Goal: Task Accomplishment & Management: Manage account settings

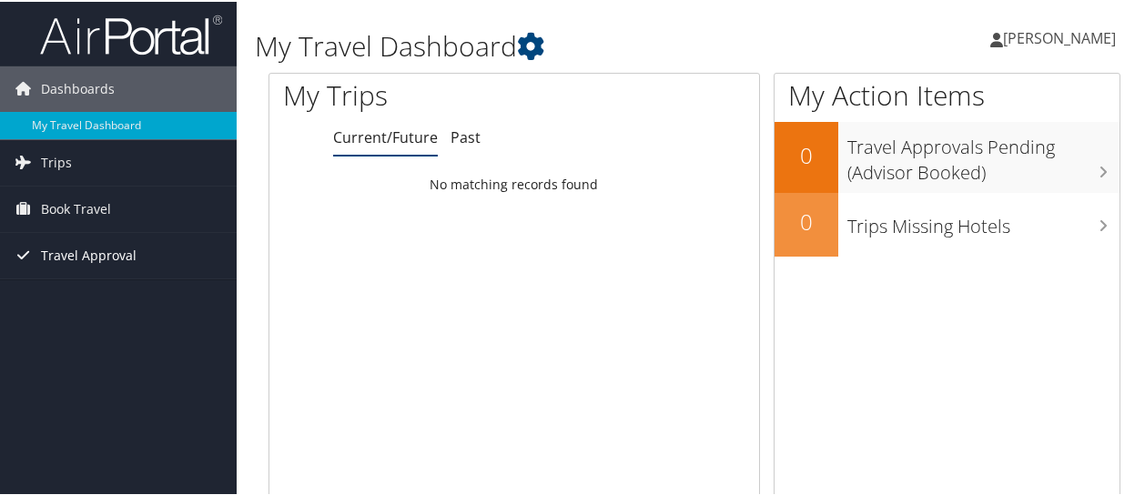
click at [97, 264] on span "Travel Approval" at bounding box center [89, 254] width 96 height 46
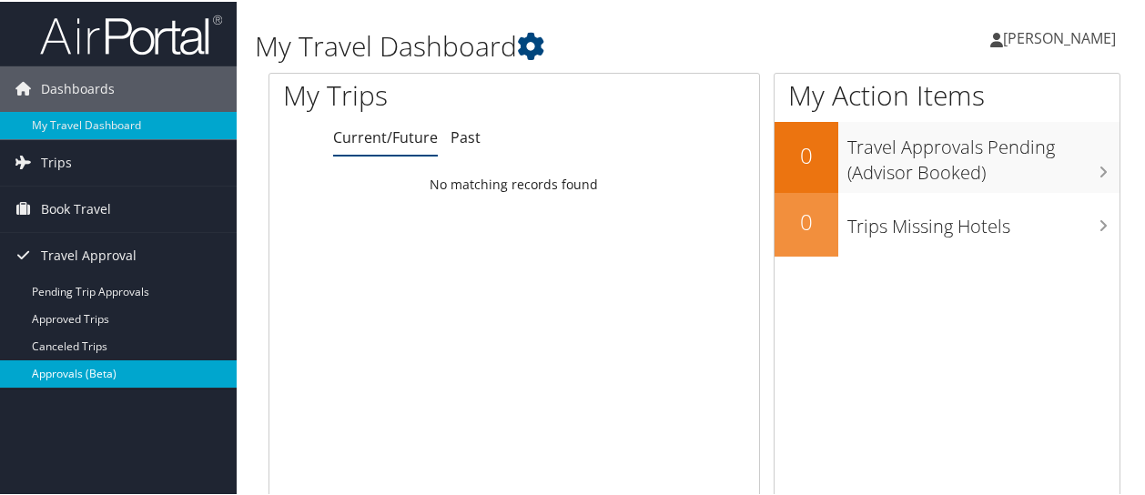
click at [79, 376] on link "Approvals (Beta)" at bounding box center [118, 372] width 237 height 27
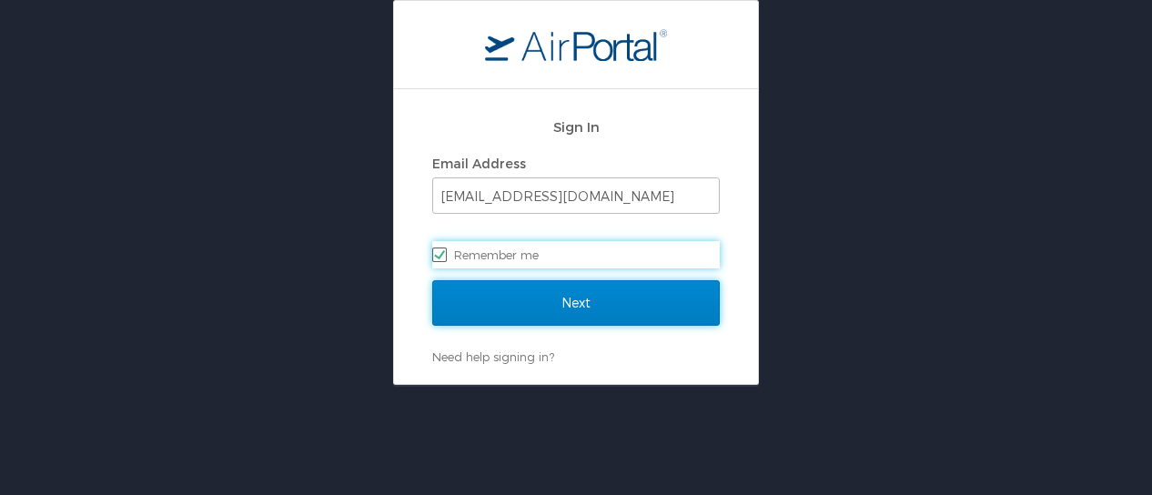
click at [559, 309] on input "Next" at bounding box center [576, 303] width 288 height 46
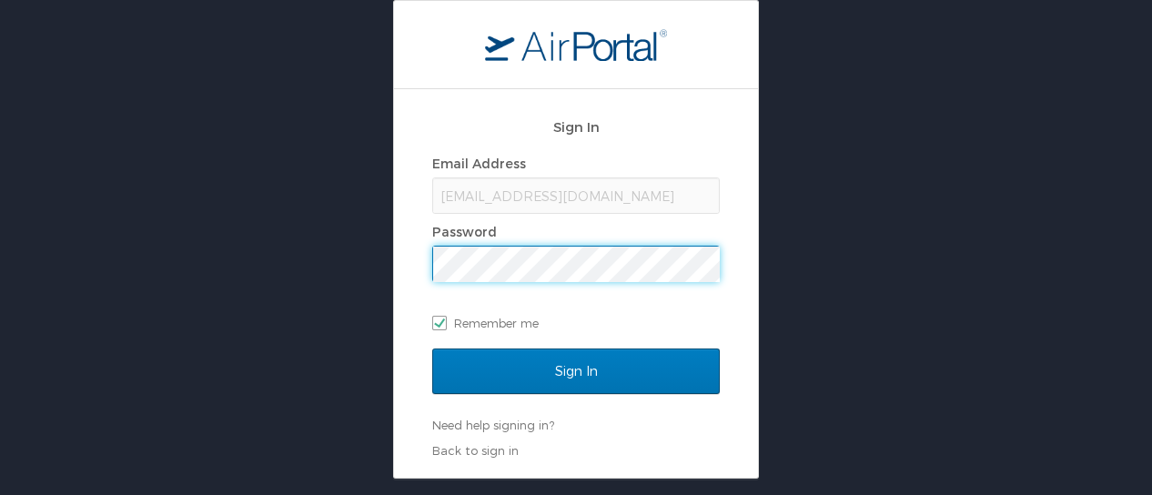
click at [432, 349] on input "Sign In" at bounding box center [576, 372] width 288 height 46
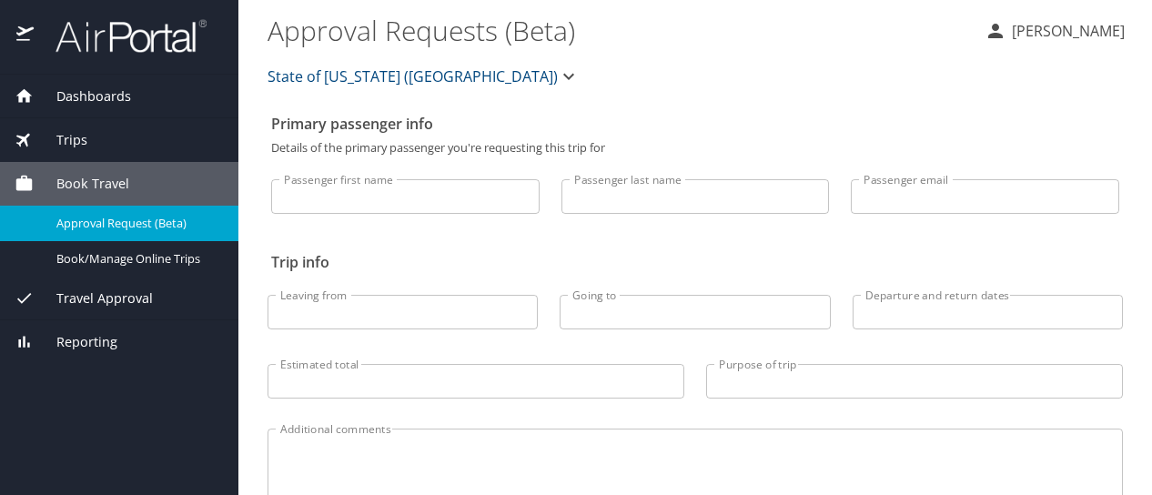
select select "US"
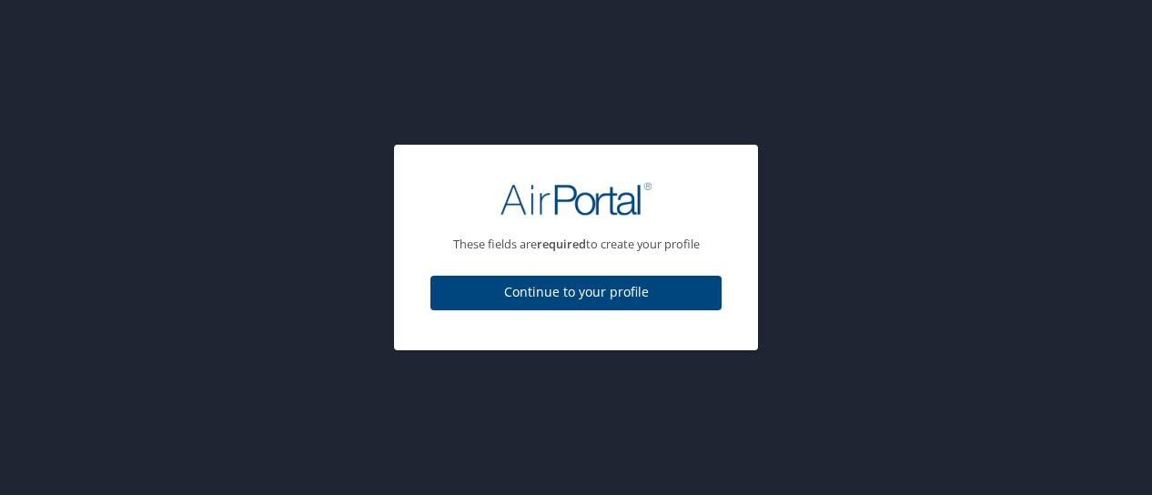
click at [102, 299] on div "These fields are required to create your profile Continue to your profile" at bounding box center [576, 247] width 1152 height 495
click at [484, 307] on button "Continue to your profile" at bounding box center [576, 293] width 291 height 35
select select "US"
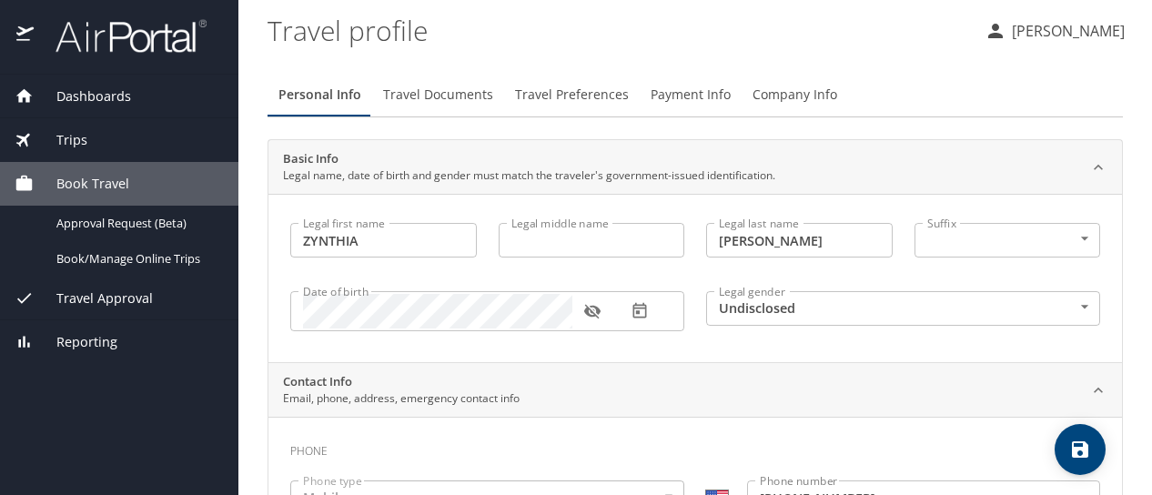
click at [103, 299] on span "Travel Approval" at bounding box center [93, 299] width 119 height 20
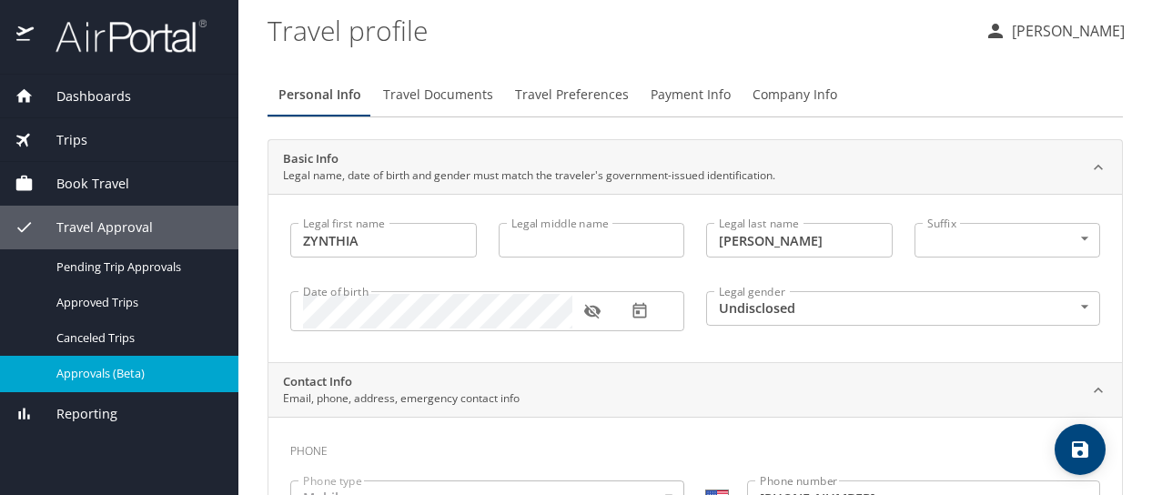
click at [102, 374] on span "Approvals (Beta)" at bounding box center [136, 373] width 160 height 17
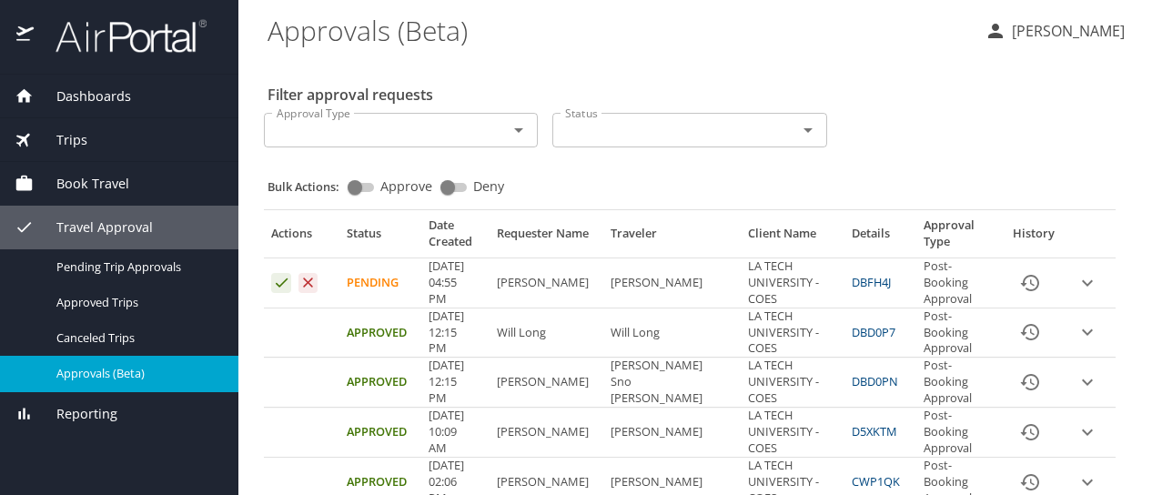
click at [1074, 296] on td "Approval table" at bounding box center [1091, 283] width 49 height 50
click at [1077, 286] on icon "expand row" at bounding box center [1088, 283] width 22 height 22
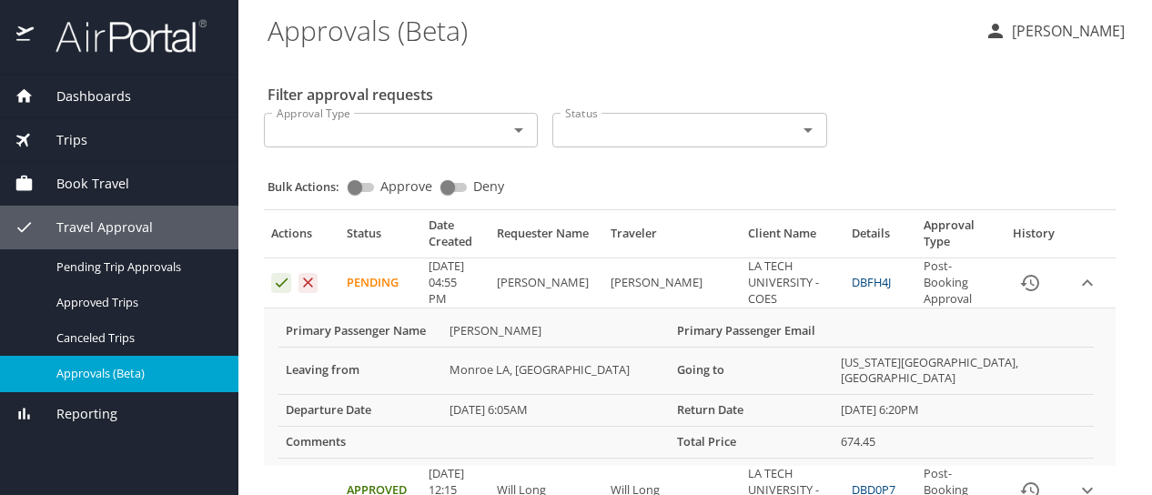
click at [278, 282] on icon "Approval table" at bounding box center [281, 282] width 17 height 17
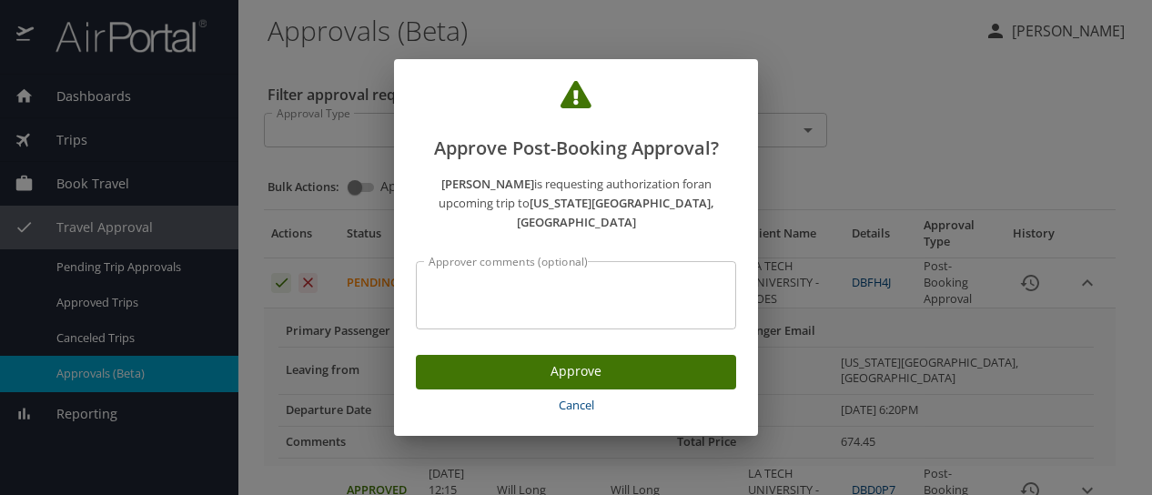
click at [460, 364] on span "Approve" at bounding box center [576, 371] width 291 height 23
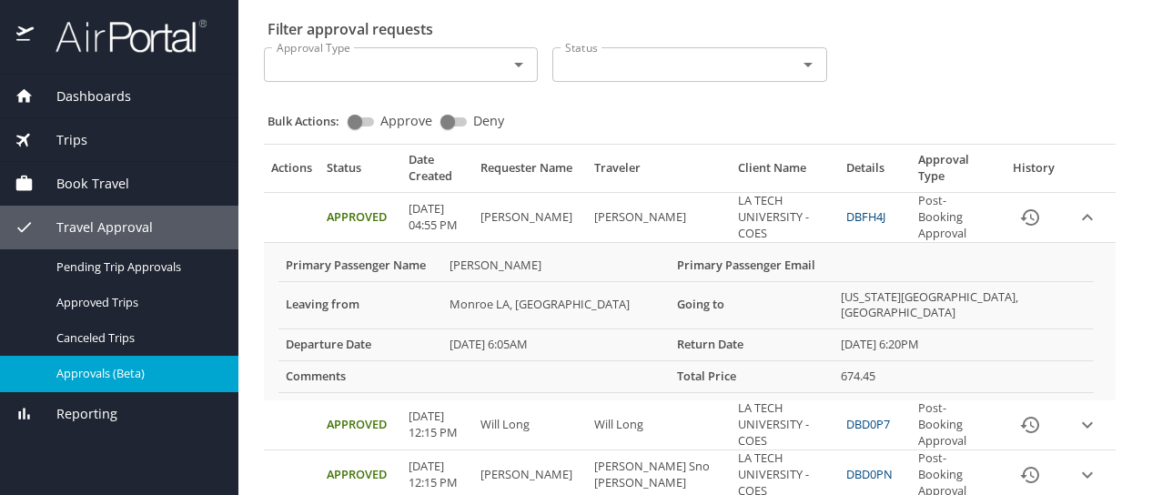
scroll to position [69, 0]
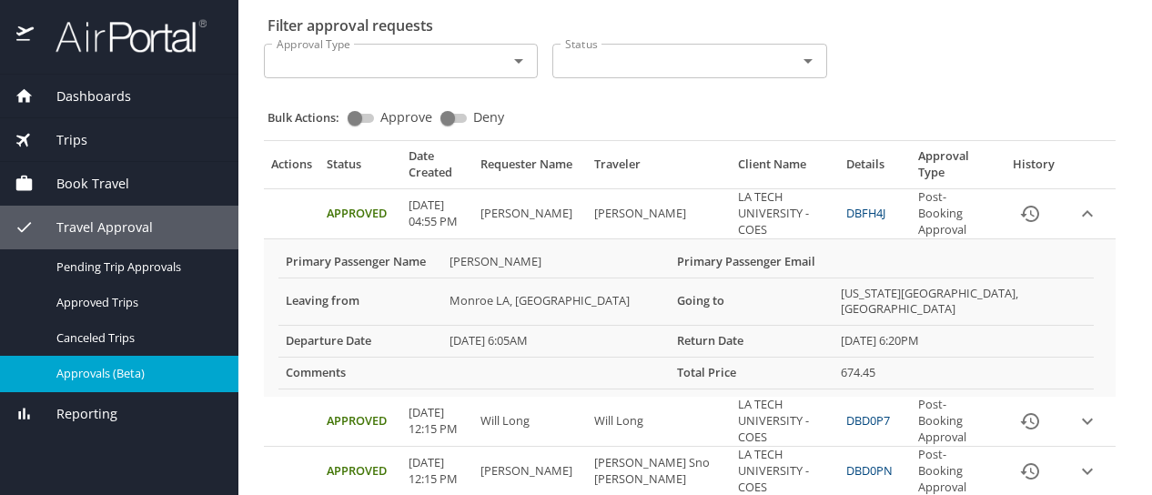
click at [1077, 220] on icon "expand row" at bounding box center [1088, 214] width 22 height 22
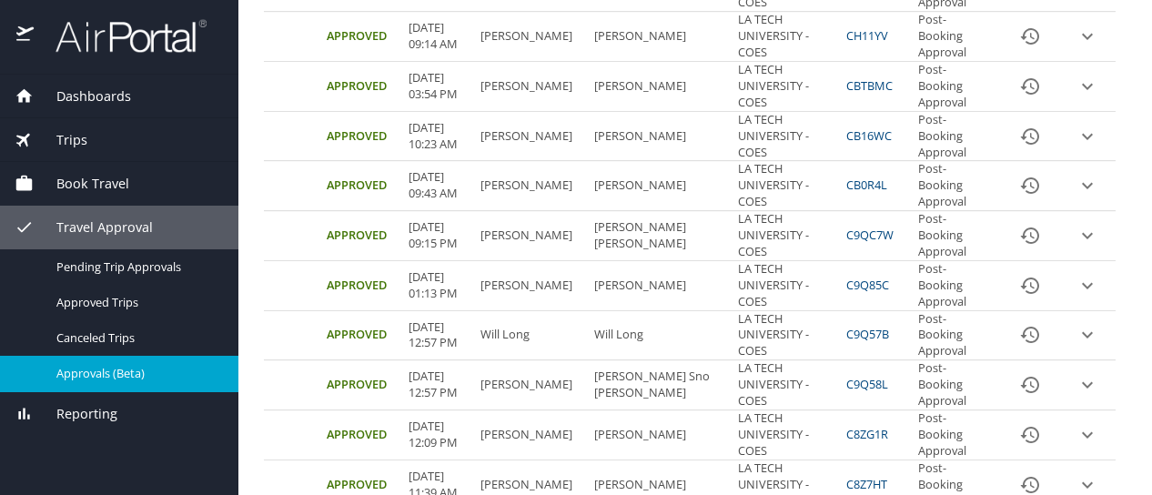
scroll to position [1056, 0]
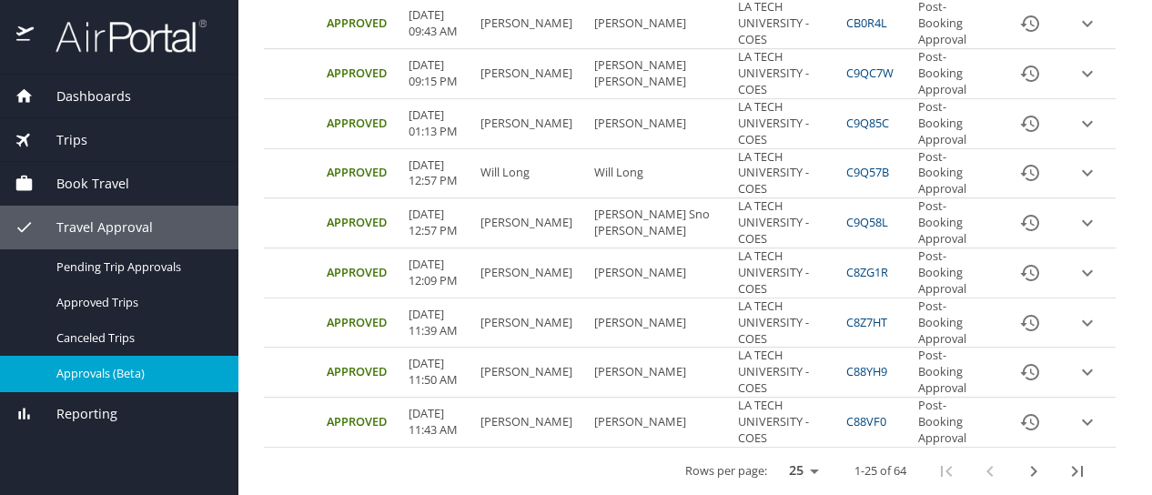
click at [787, 466] on select "25 50 100" at bounding box center [800, 471] width 51 height 27
select select "100"
click at [775, 458] on select "25 50 100" at bounding box center [800, 471] width 51 height 27
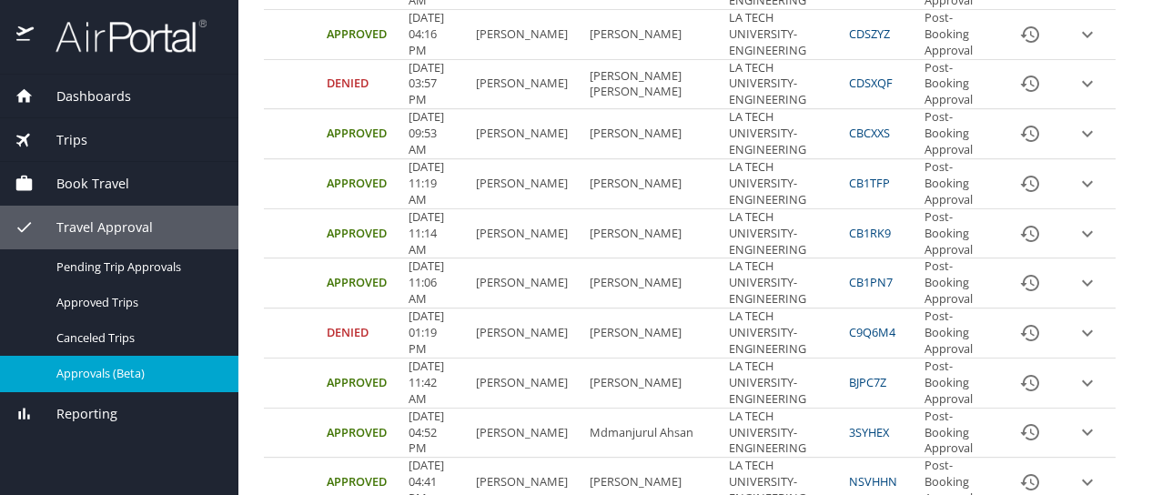
scroll to position [2987, 0]
